Goal: Task Accomplishment & Management: Use online tool/utility

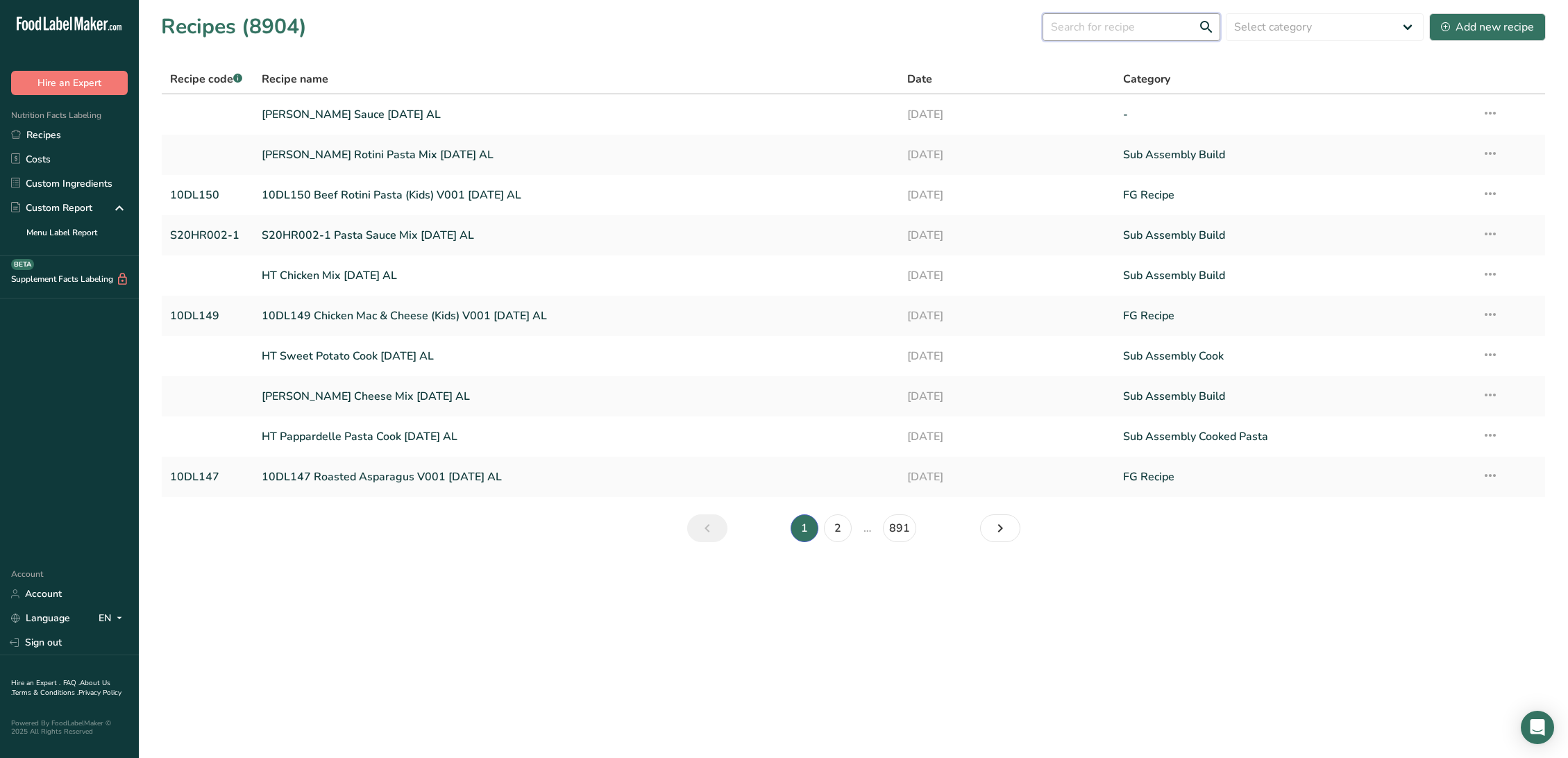
click at [1141, 35] on input "text" at bounding box center [1132, 27] width 178 height 28
type input "turkey dinner"
click at [46, 130] on link "Recipes" at bounding box center [69, 134] width 139 height 24
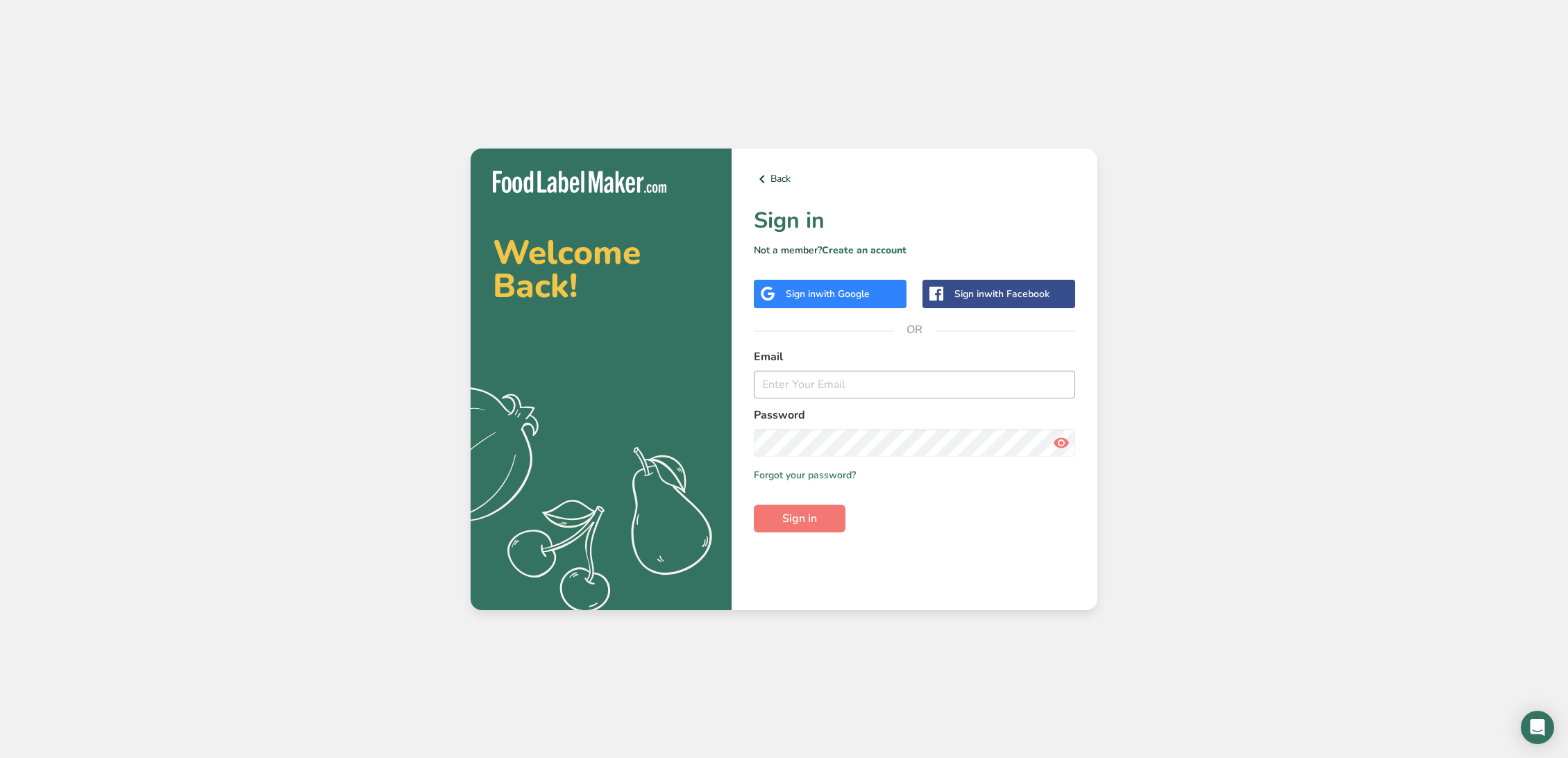
click at [830, 393] on input "email" at bounding box center [914, 384] width 321 height 28
click at [810, 382] on input "email" at bounding box center [914, 384] width 321 height 28
type input "[EMAIL_ADDRESS][DOMAIN_NAME]"
click at [754, 504] on button "Sign in" at bounding box center [799, 518] width 92 height 28
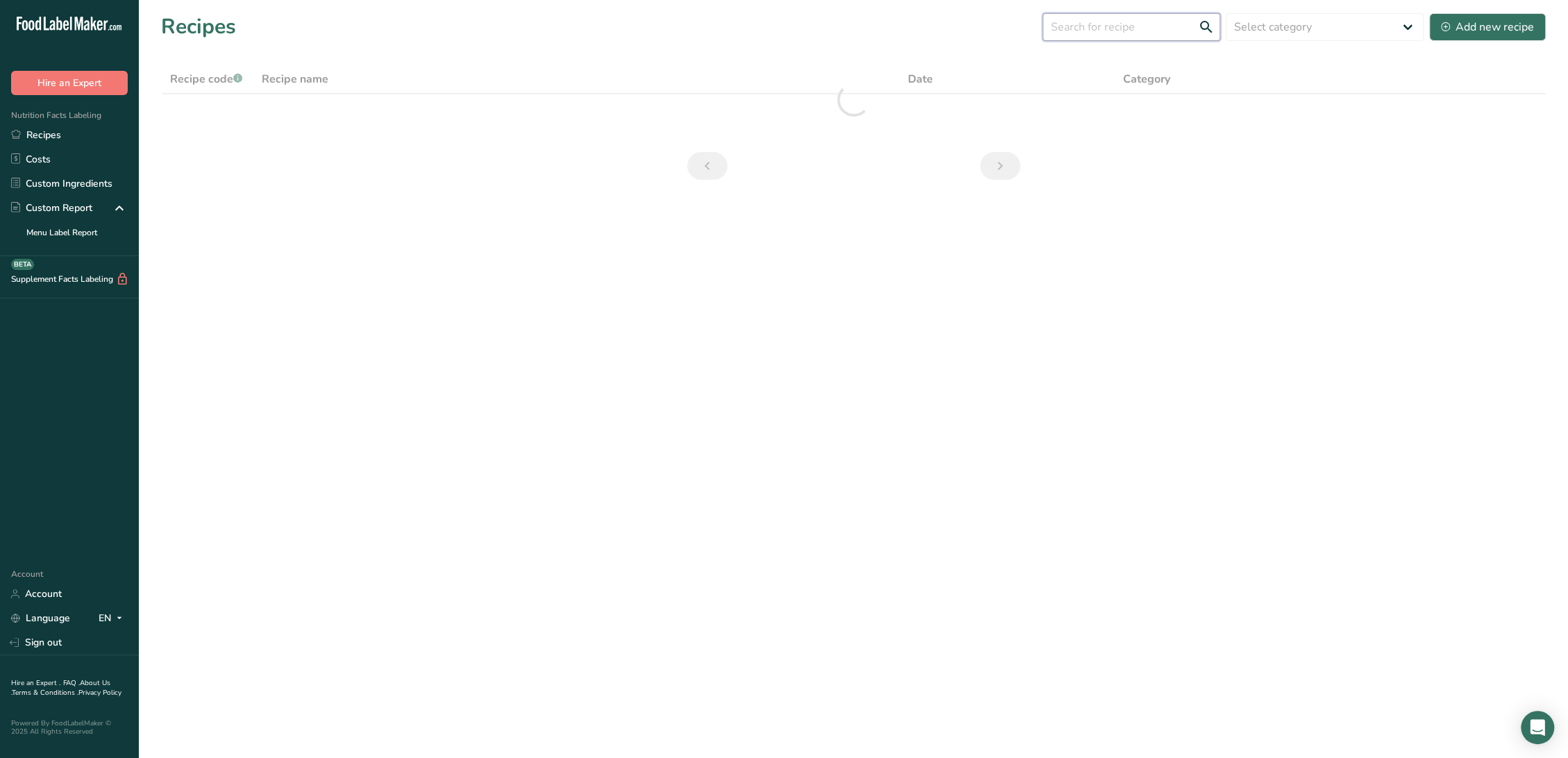
click at [1076, 32] on input "text" at bounding box center [1132, 27] width 178 height 28
type input "turkey dinner"
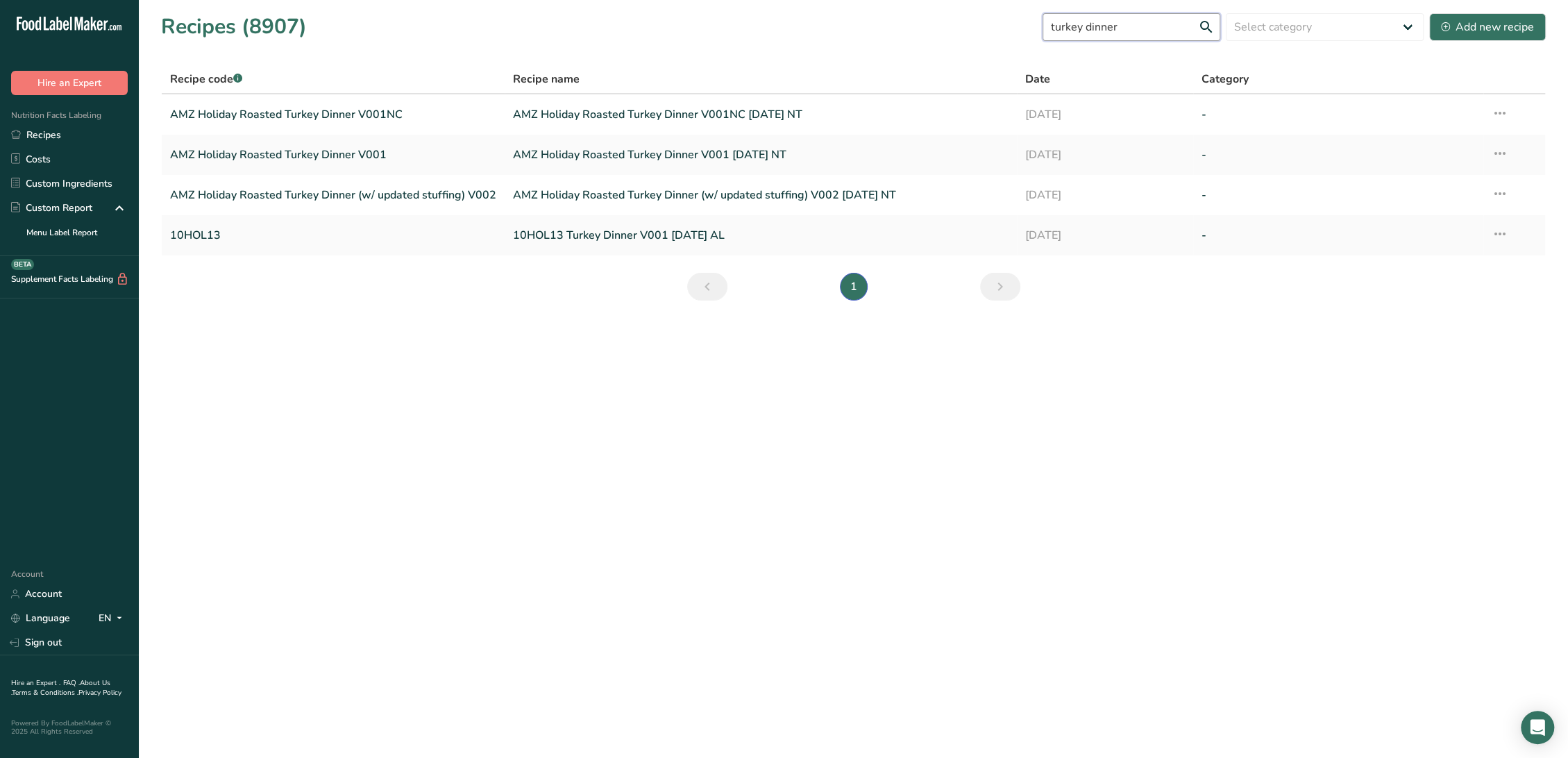
drag, startPoint x: 1140, startPoint y: 25, endPoint x: 1059, endPoint y: 25, distance: 81.0
click at [1059, 25] on input "turkey dinner" at bounding box center [1132, 27] width 178 height 28
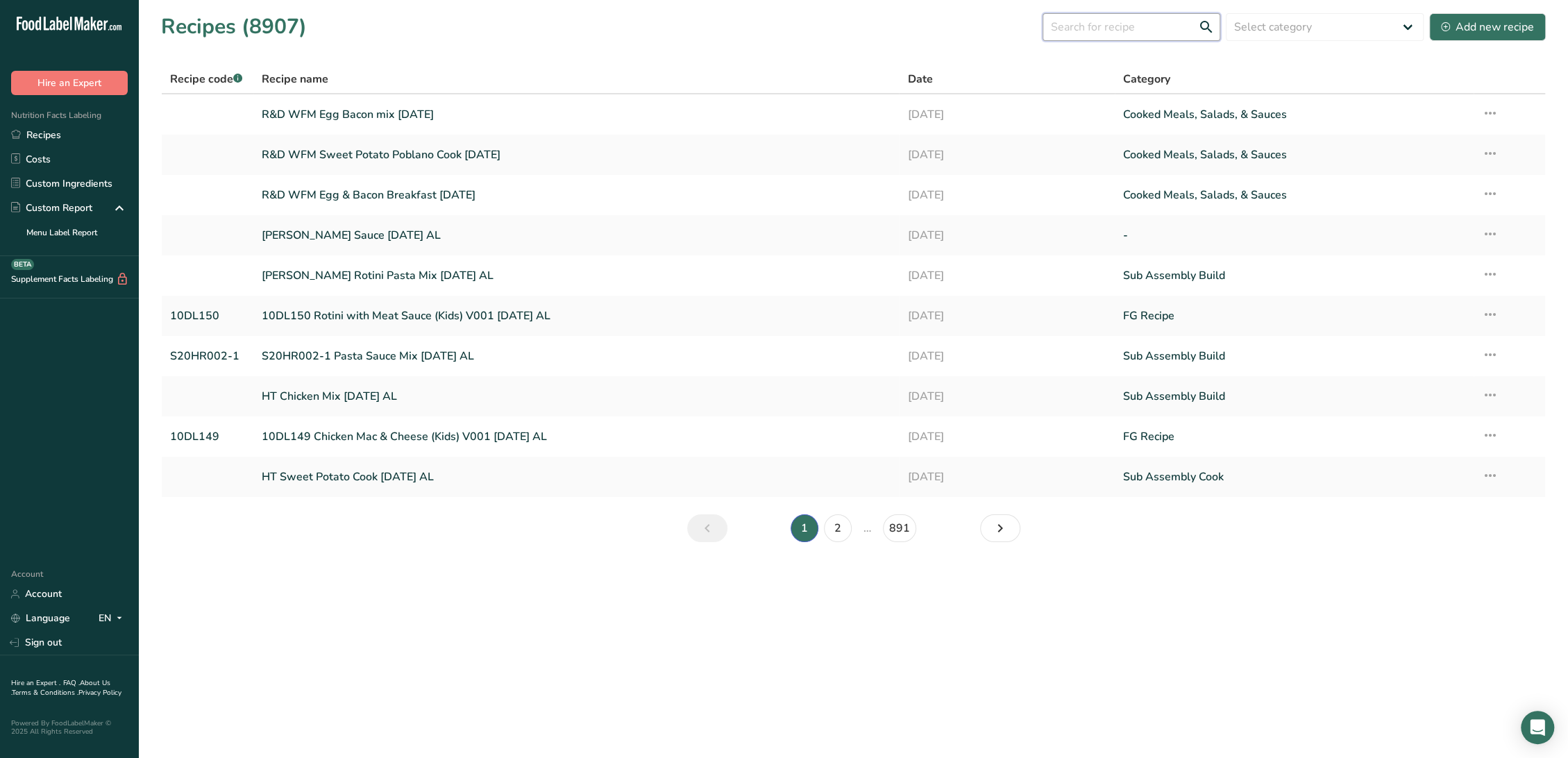
click at [1102, 14] on input "text" at bounding box center [1132, 27] width 178 height 28
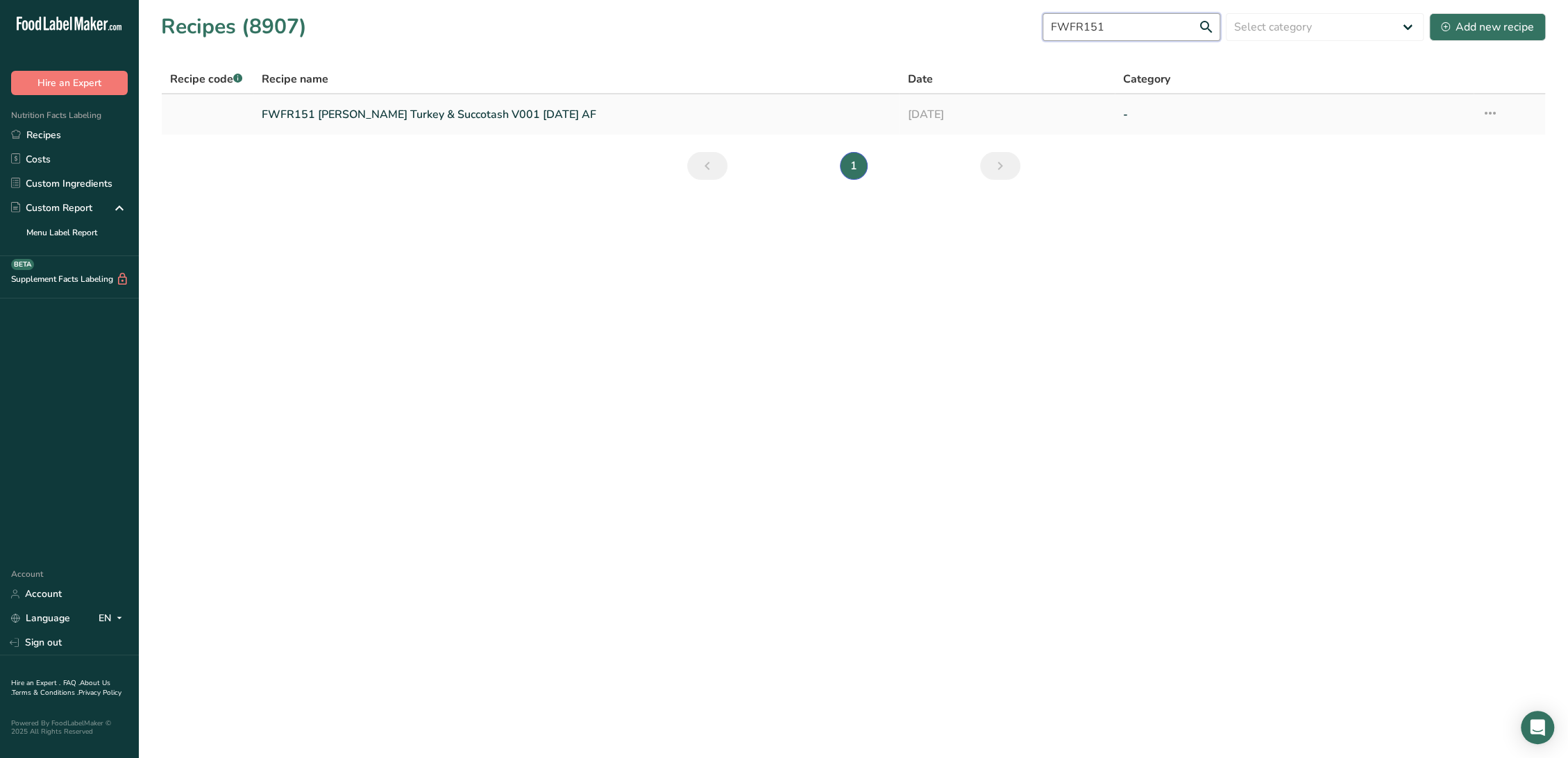
type input "FWFR151"
click at [434, 115] on link "FWFR151 [PERSON_NAME] Turkey & Succotash V001 [DATE] AF" at bounding box center [577, 114] width 629 height 29
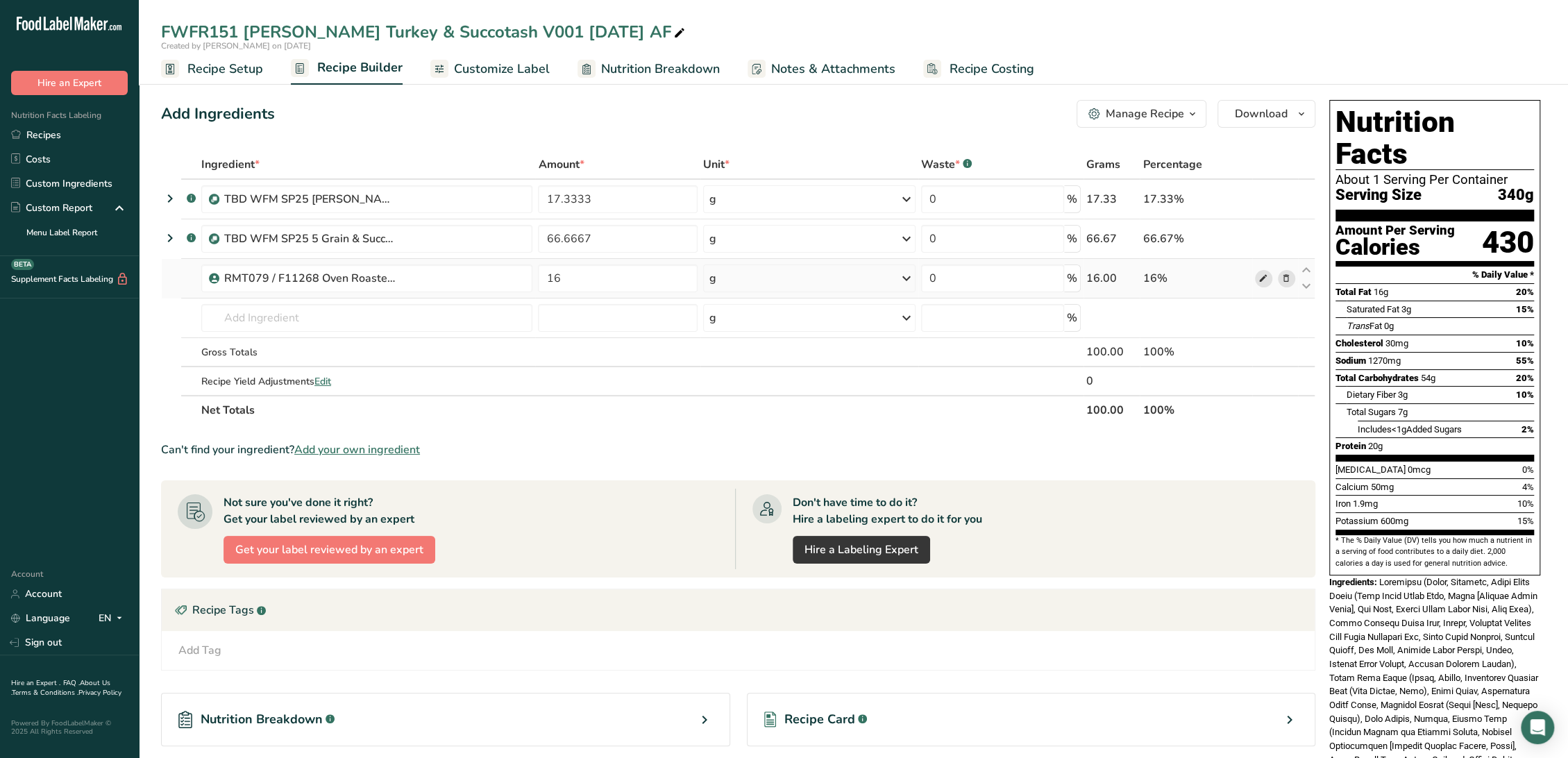
click at [1262, 280] on icon at bounding box center [1263, 278] width 10 height 15
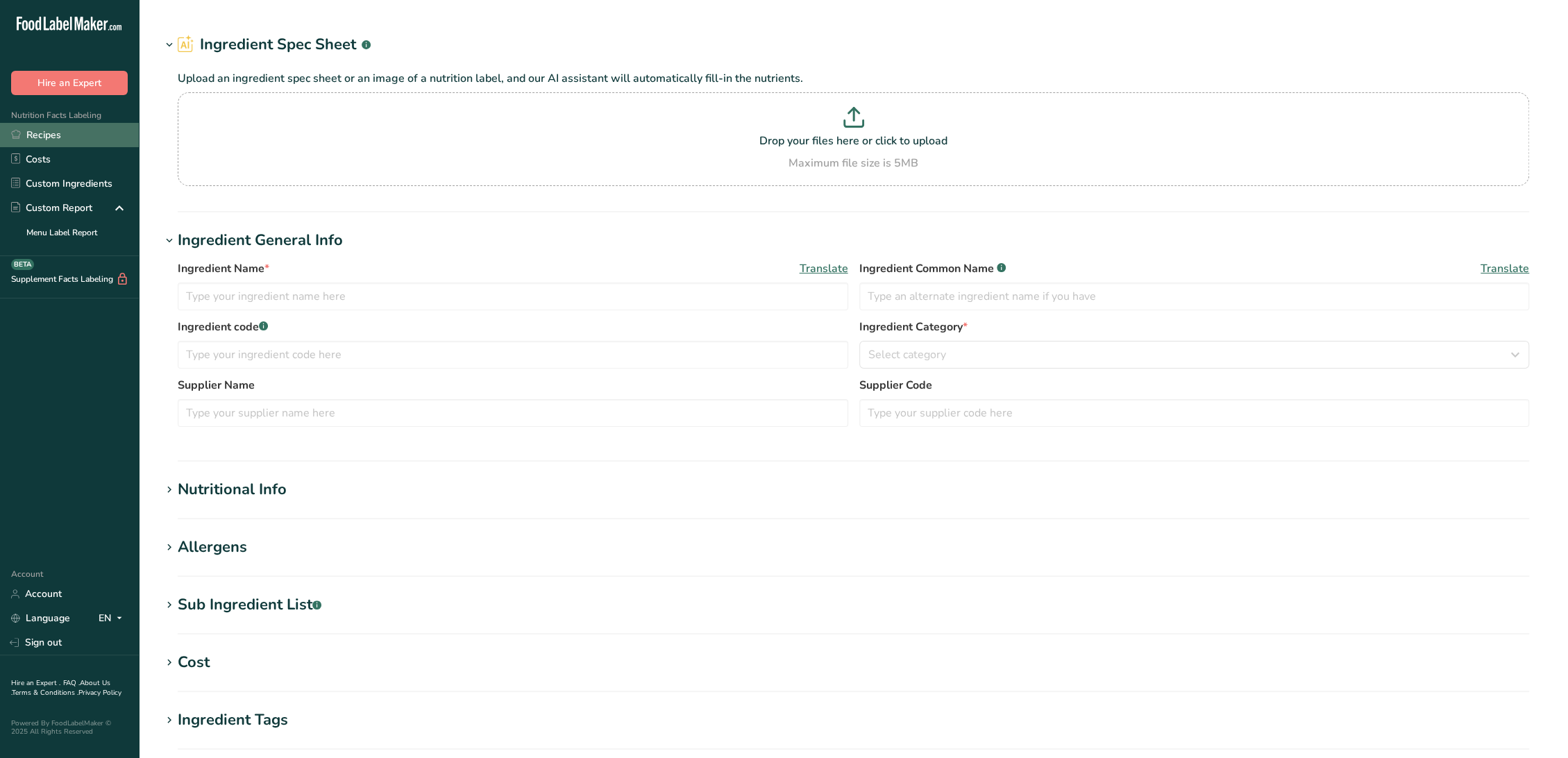
type input "RMT079 / F11268 Oven Roasted Turkey Breast, Mrs [PERSON_NAME]"
type input "Sliced Oven Roasted Turkey Breast"
type input "RMT079 F11268"
click at [51, 135] on link "Recipes" at bounding box center [69, 134] width 139 height 24
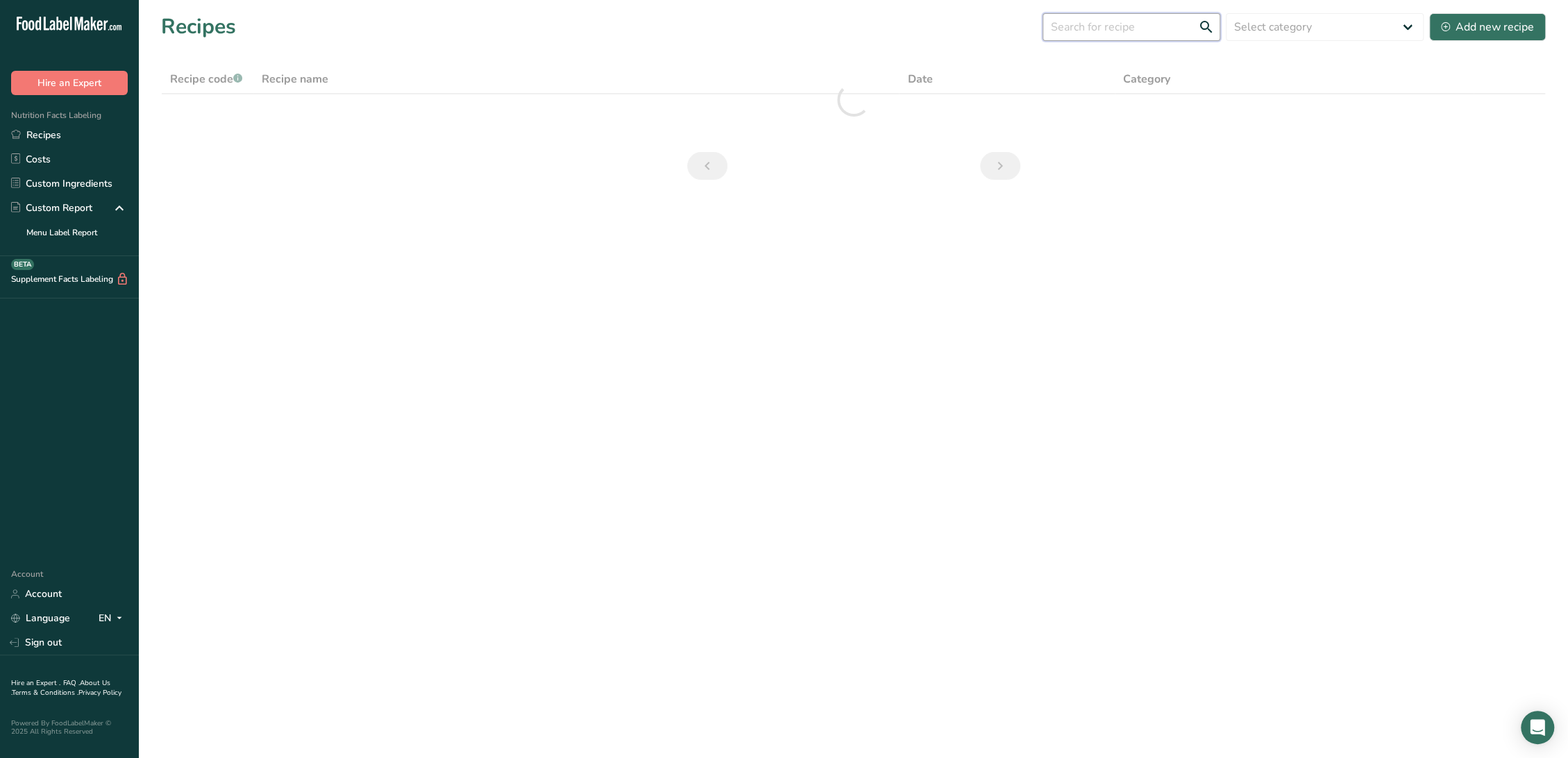
click at [1066, 34] on input "text" at bounding box center [1132, 27] width 178 height 28
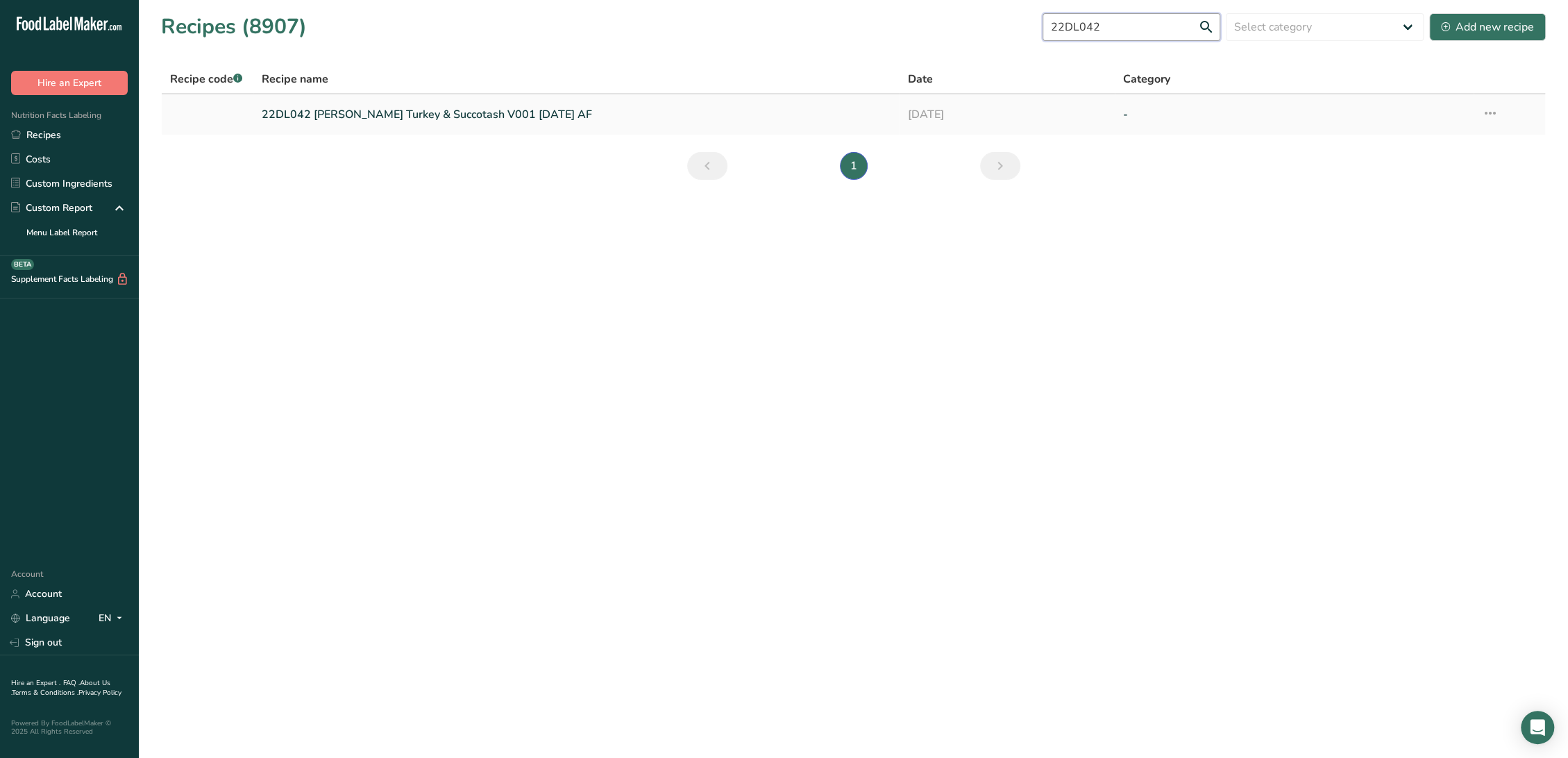
type input "22DL042"
click at [428, 106] on link "22DL042 Lemon Herb Turkey & Succotash V001 09-06-24 AF" at bounding box center [577, 114] width 629 height 29
